Goal: Check status: Verify the current state of an ongoing process or item

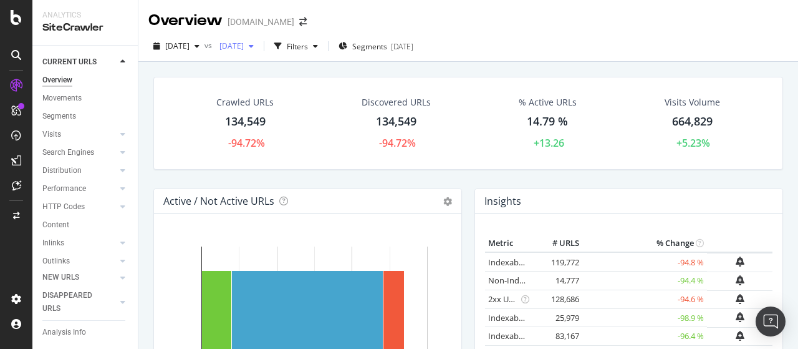
click at [259, 48] on div "button" at bounding box center [251, 45] width 15 height 7
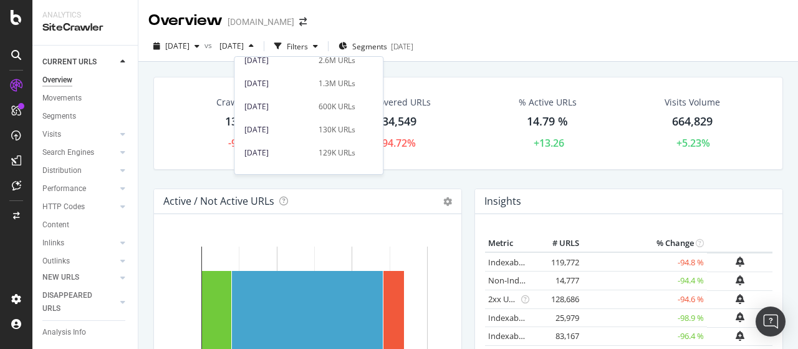
scroll to position [99, 0]
click at [277, 130] on div "[DATE]" at bounding box center [278, 130] width 67 height 11
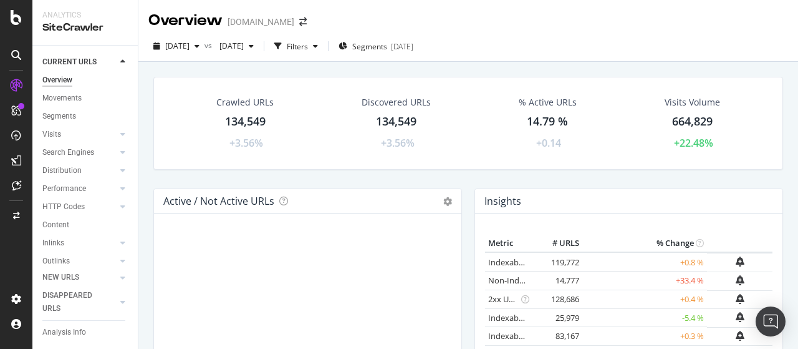
scroll to position [1, 0]
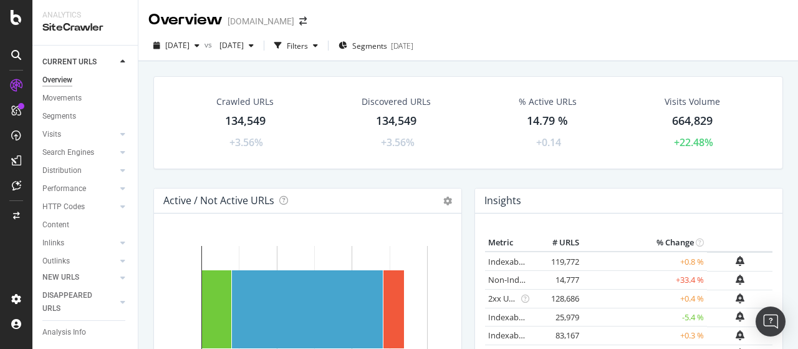
click at [464, 181] on div "Crawled URLs 134,549 +3.56% Discovered URLs 134,549 +3.56% % Active URLs 14.79 …" at bounding box center [468, 132] width 643 height 112
click at [468, 211] on div "Insights Metric # URLS % Change Indexable URLs 119,772 +0.8 % Non-Indexable URL…" at bounding box center [628, 319] width 321 height 263
